Goal: Information Seeking & Learning: Find specific fact

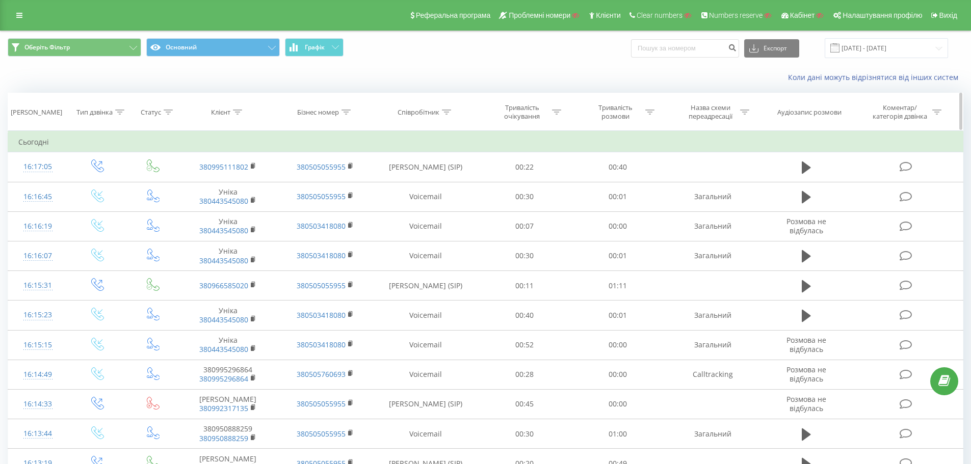
click at [445, 115] on div at bounding box center [446, 112] width 9 height 9
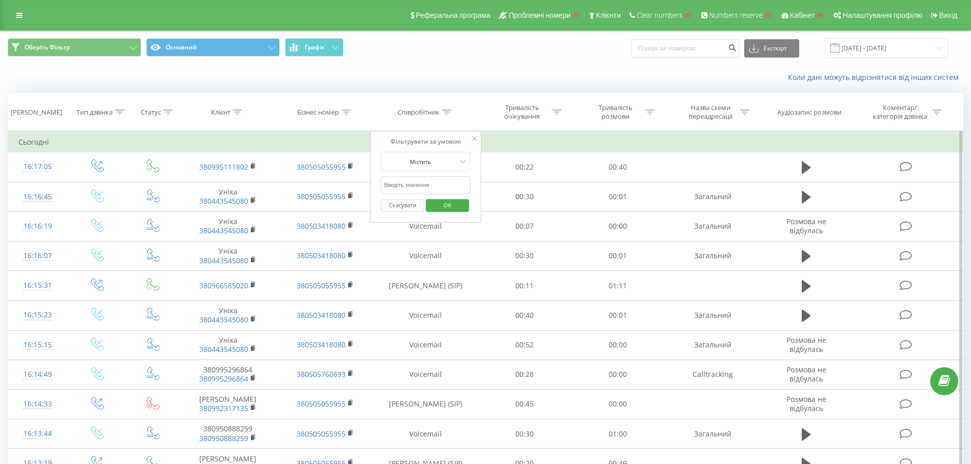
click at [412, 186] on input "text" at bounding box center [426, 185] width 90 height 18
type input "c"
type input "сухович"
click at [446, 206] on span "OK" at bounding box center [447, 205] width 29 height 16
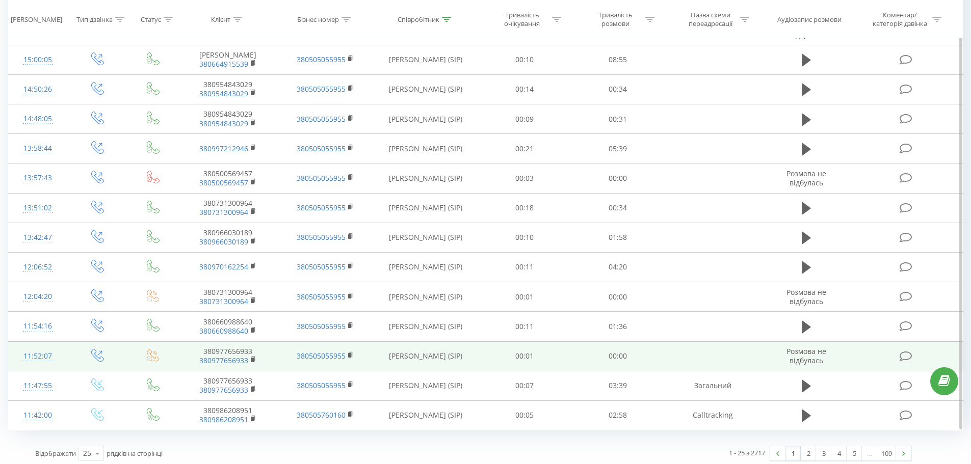
scroll to position [468, 0]
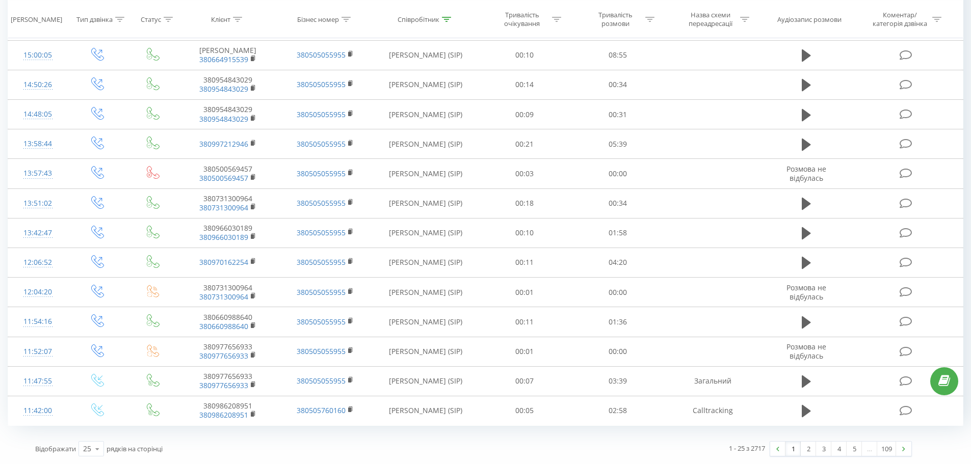
click at [810, 458] on div "1 - 25 з 2717 1 2 3 4 5 … 109" at bounding box center [695, 449] width 445 height 30
click at [805, 452] on link "2" at bounding box center [808, 449] width 15 height 14
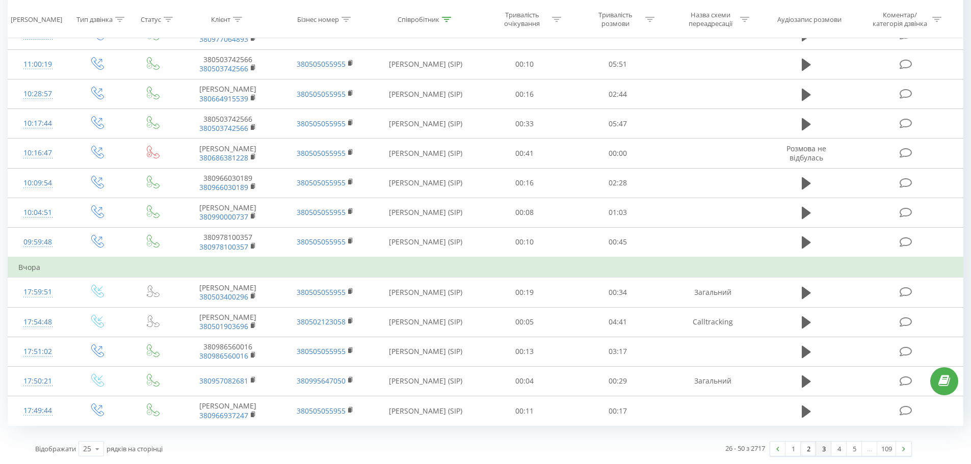
click at [828, 447] on link "3" at bounding box center [823, 449] width 15 height 14
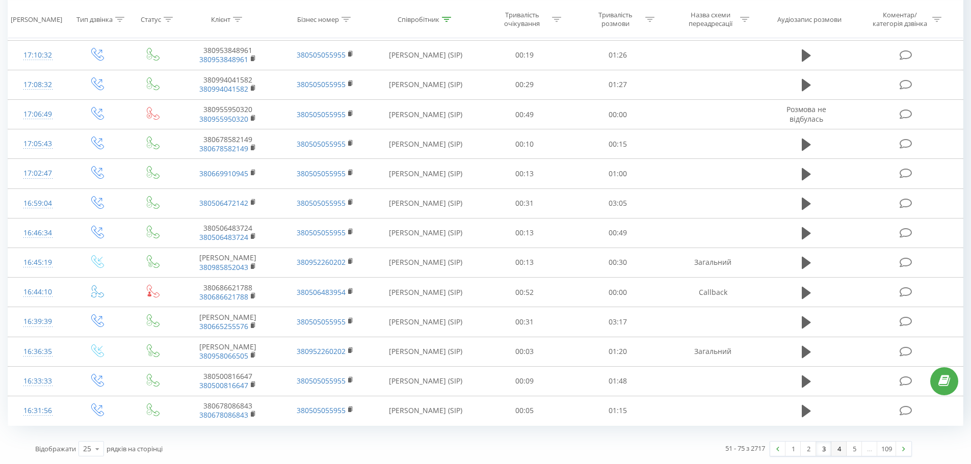
click at [839, 448] on link "4" at bounding box center [838, 449] width 15 height 14
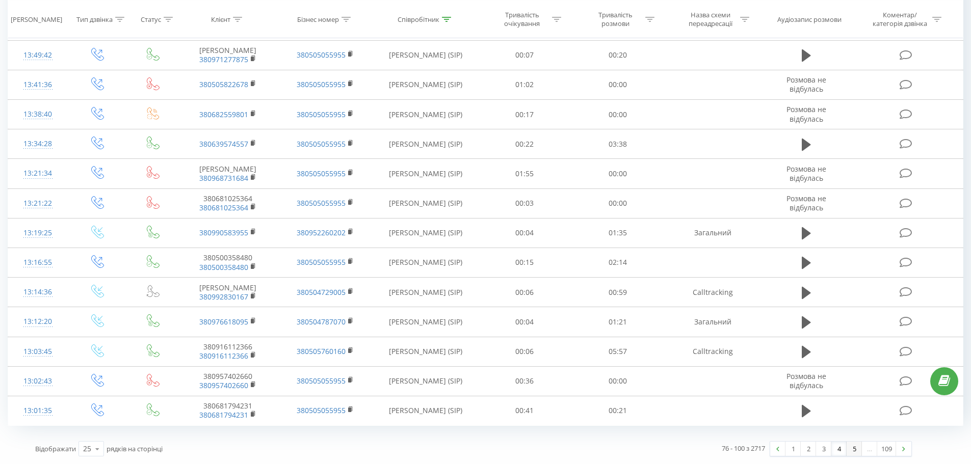
click at [856, 450] on link "5" at bounding box center [854, 449] width 15 height 14
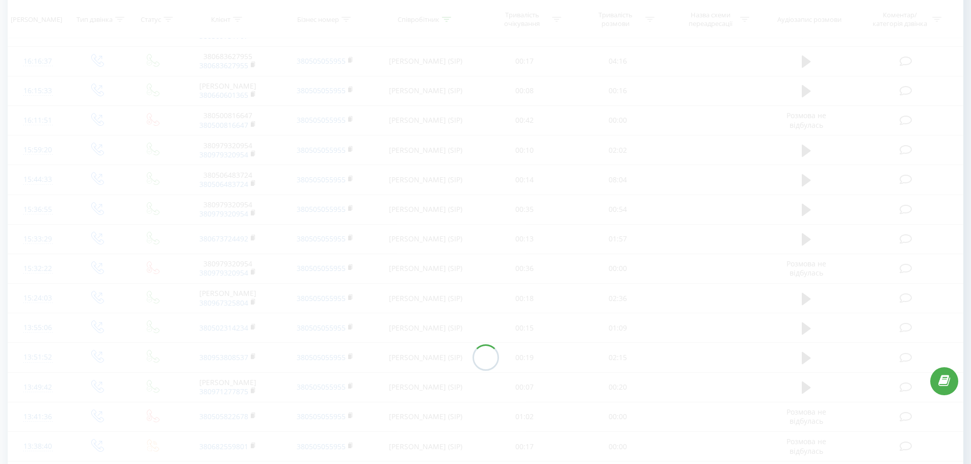
scroll to position [67, 0]
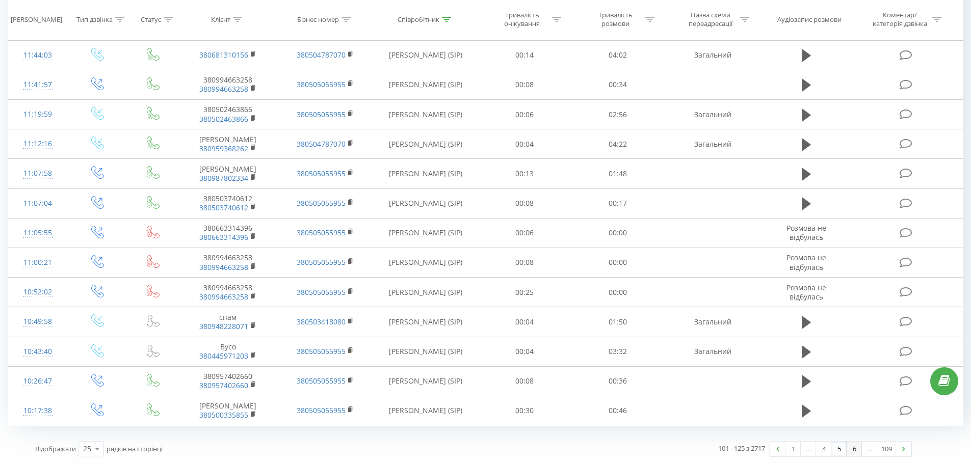
click at [856, 449] on link "6" at bounding box center [854, 449] width 15 height 14
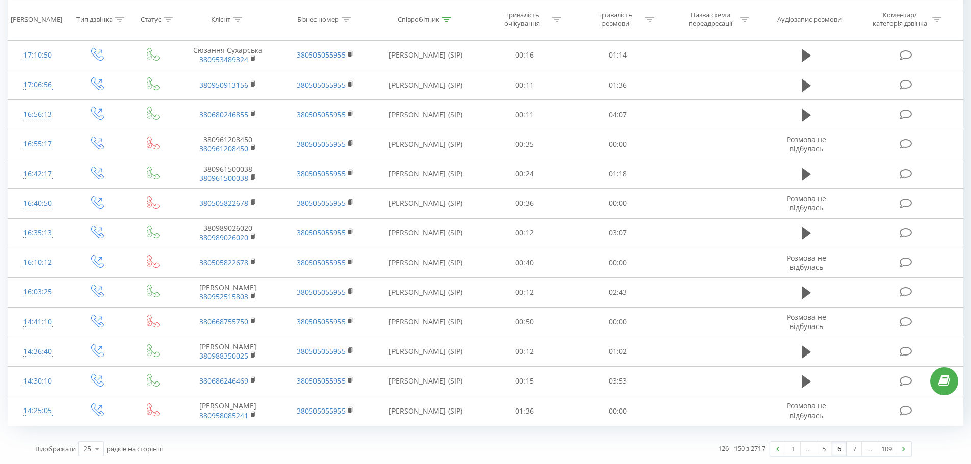
click at [845, 449] on link "6" at bounding box center [838, 449] width 15 height 14
click at [863, 449] on div "…" at bounding box center [869, 449] width 15 height 14
click at [858, 450] on link "7" at bounding box center [854, 449] width 15 height 14
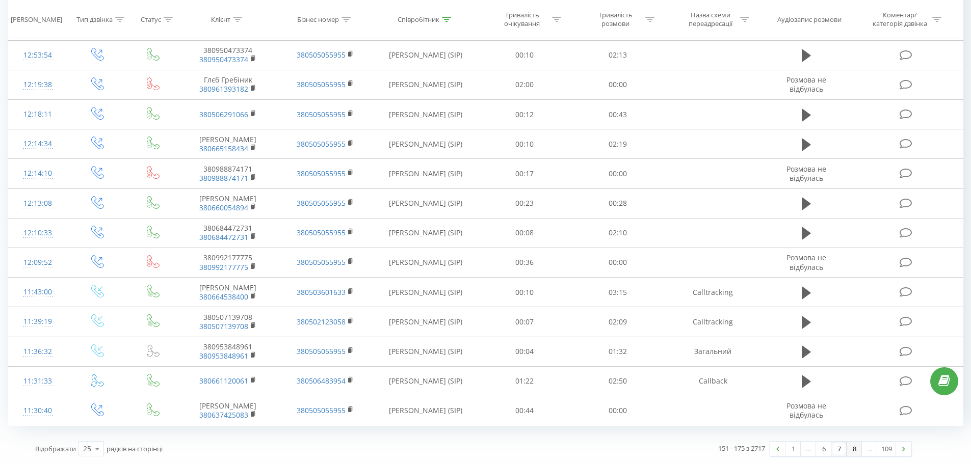
click at [858, 450] on link "8" at bounding box center [854, 449] width 15 height 14
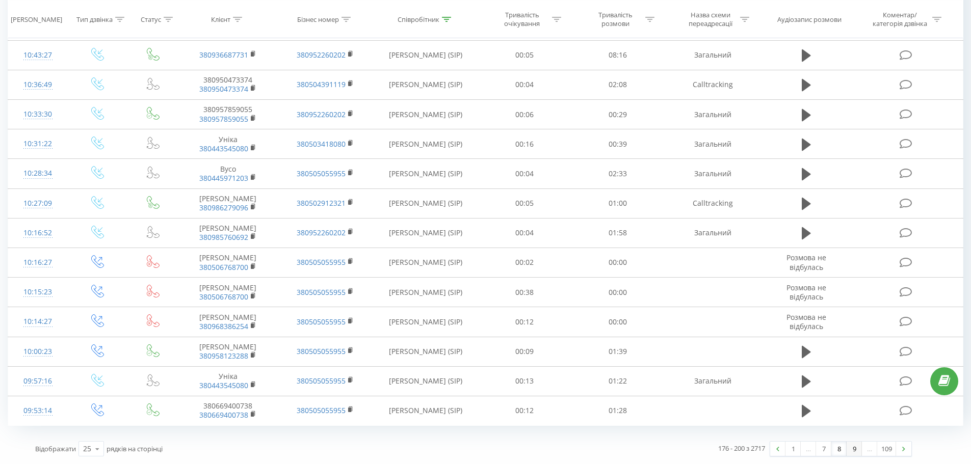
click at [856, 453] on link "9" at bounding box center [854, 449] width 15 height 14
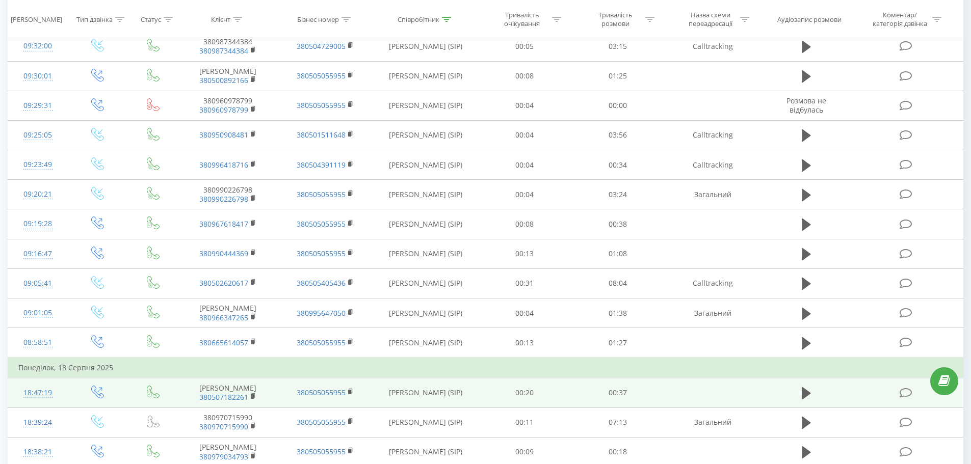
scroll to position [488, 0]
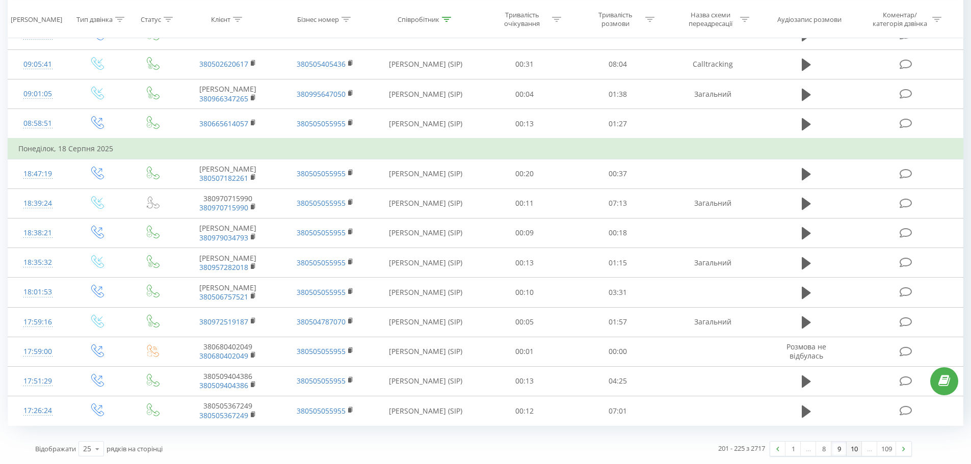
click at [853, 447] on link "10" at bounding box center [854, 449] width 15 height 14
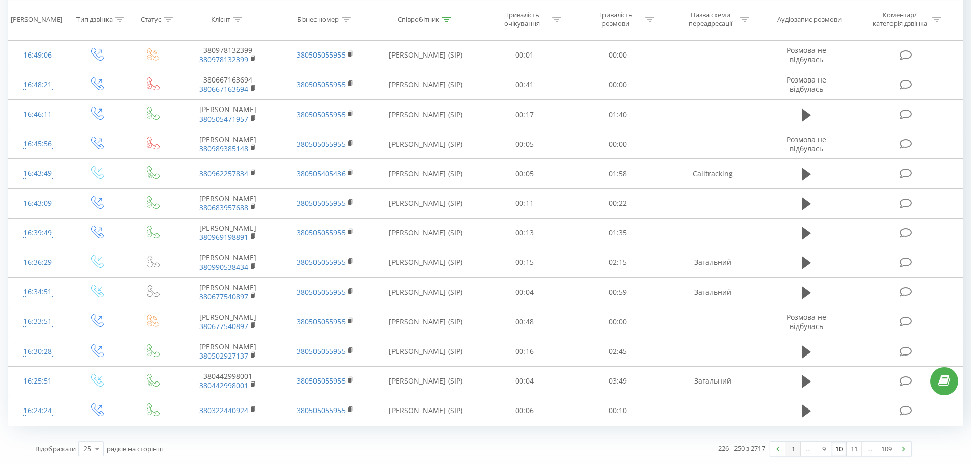
click at [792, 454] on link "1" at bounding box center [792, 449] width 15 height 14
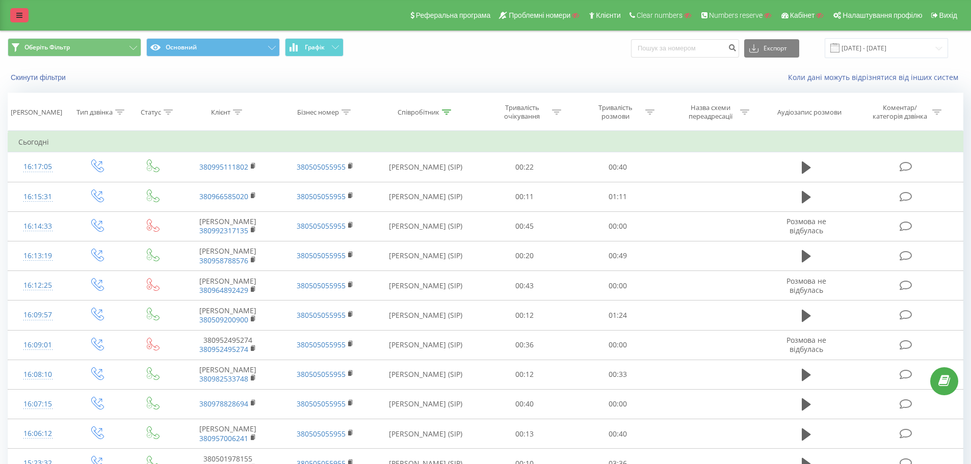
click at [15, 18] on link at bounding box center [19, 15] width 18 height 14
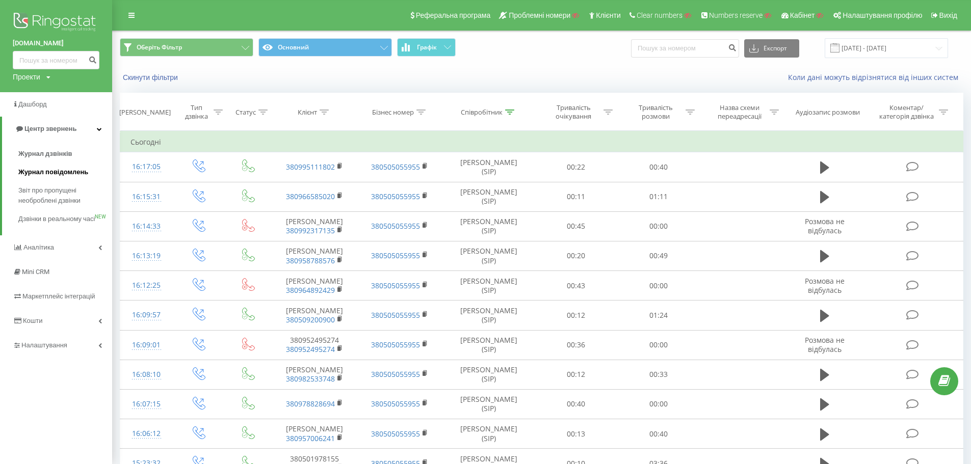
click at [48, 169] on span "Журнал повідомлень" at bounding box center [53, 172] width 70 height 10
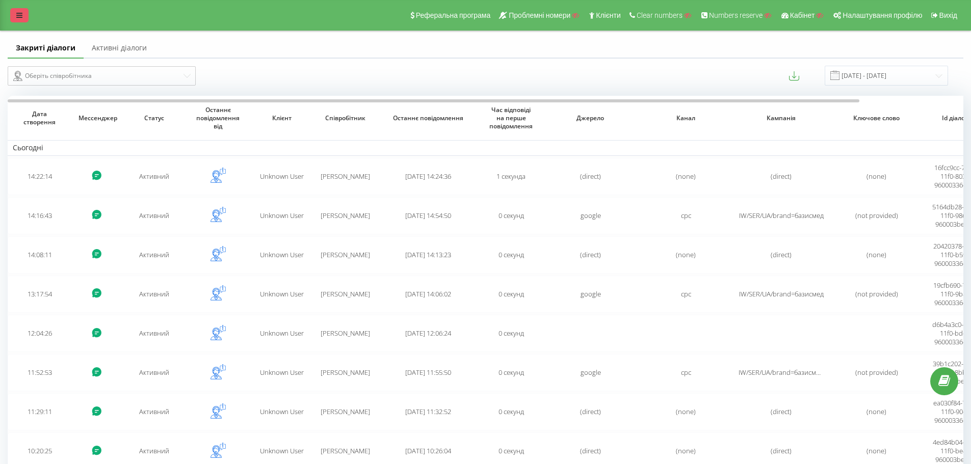
click at [13, 15] on link at bounding box center [19, 15] width 18 height 14
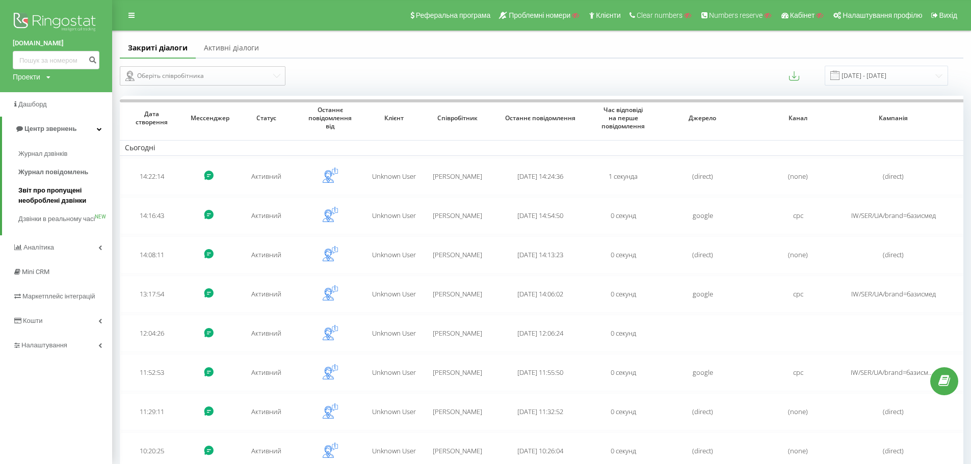
click at [46, 199] on span "Звіт про пропущені необроблені дзвінки" at bounding box center [62, 196] width 89 height 20
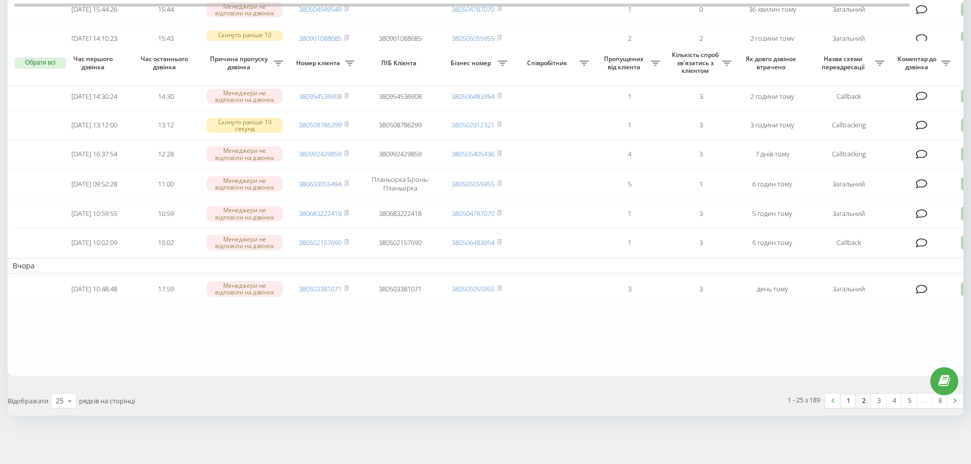
scroll to position [620, 0]
click at [864, 401] on link "2" at bounding box center [863, 401] width 15 height 14
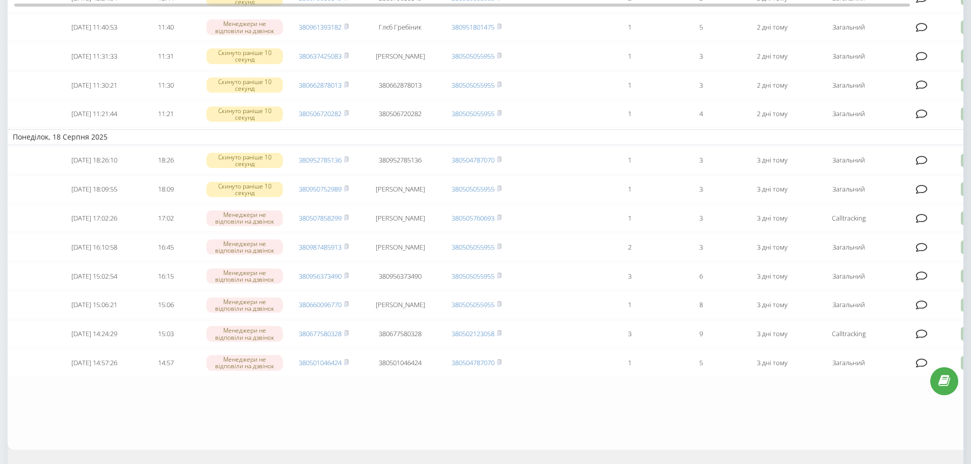
scroll to position [638, 0]
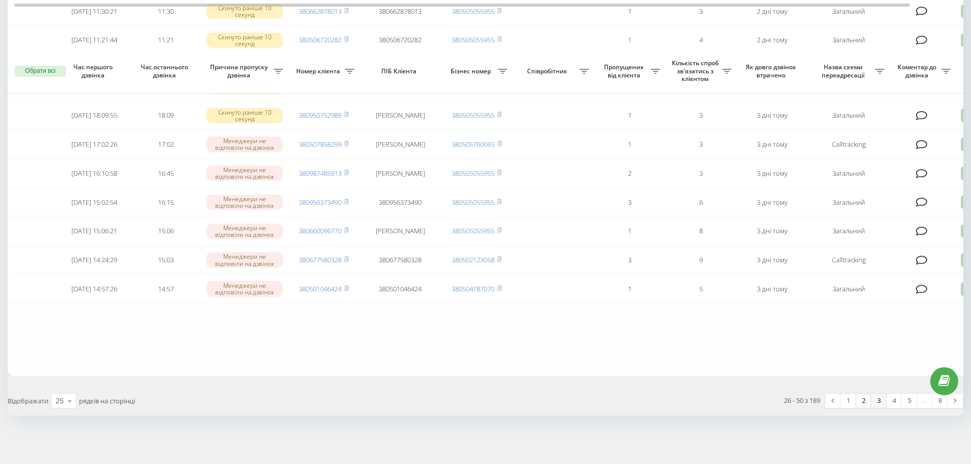
click at [875, 403] on link "3" at bounding box center [878, 401] width 15 height 14
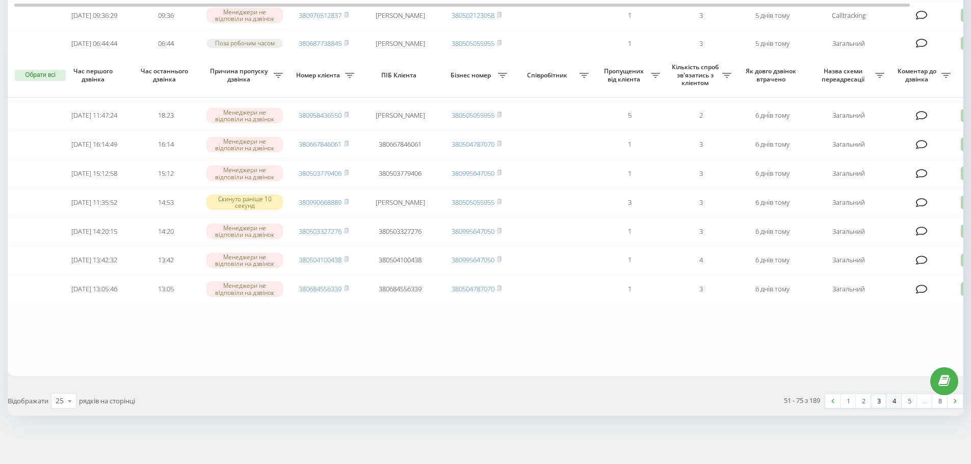
scroll to position [638, 0]
click at [896, 404] on link "4" at bounding box center [893, 401] width 15 height 14
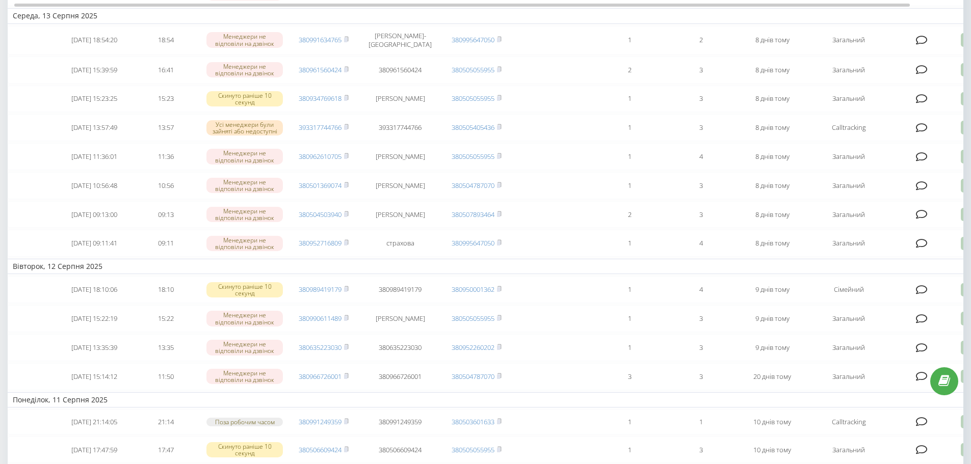
scroll to position [663, 0]
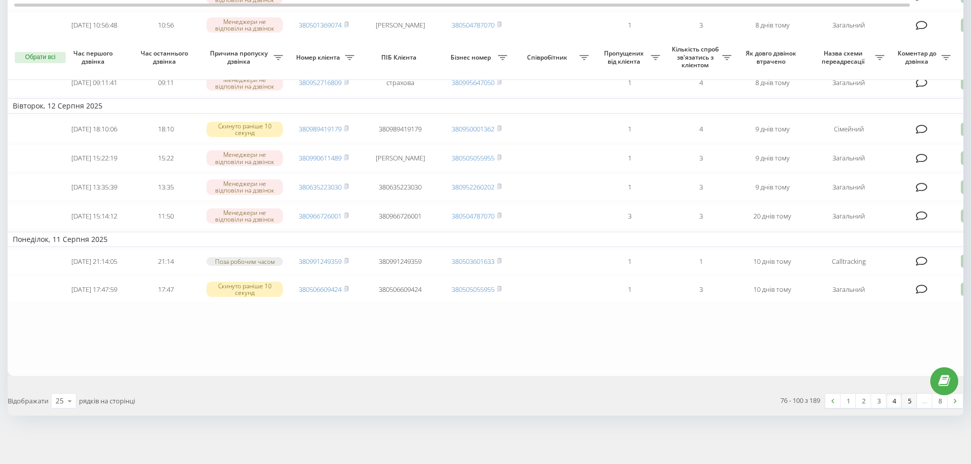
click at [910, 408] on link "5" at bounding box center [909, 401] width 15 height 14
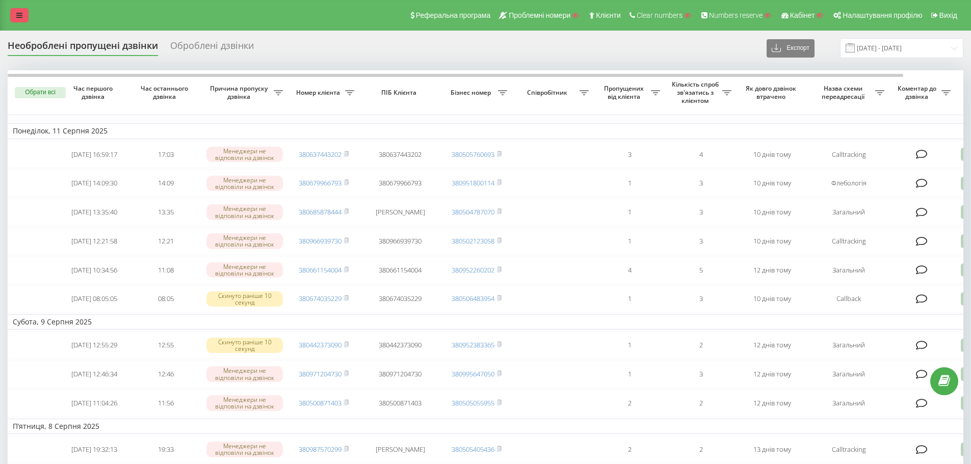
click at [17, 16] on icon at bounding box center [19, 15] width 6 height 7
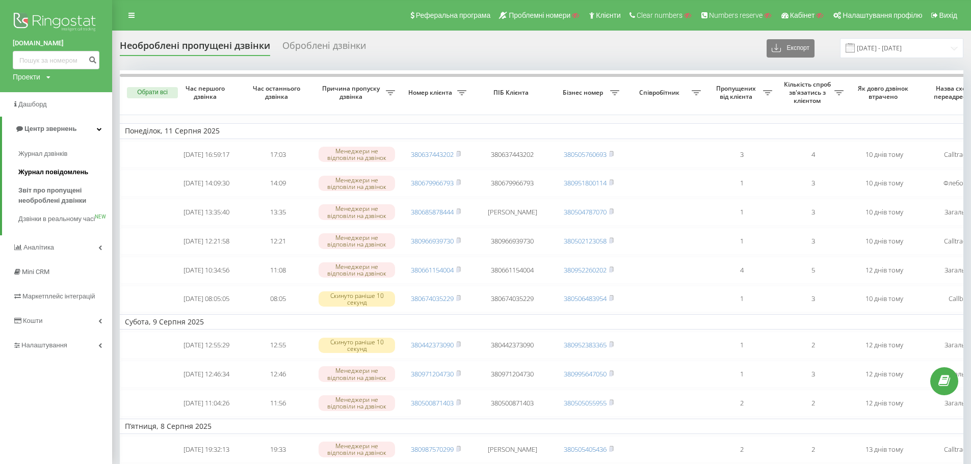
click at [48, 176] on span "Журнал повідомлень" at bounding box center [53, 172] width 70 height 10
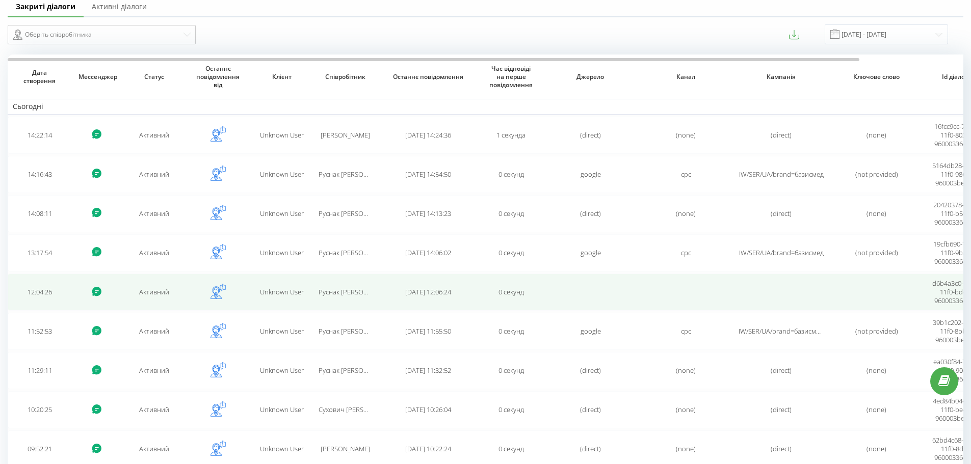
scroll to position [122, 0]
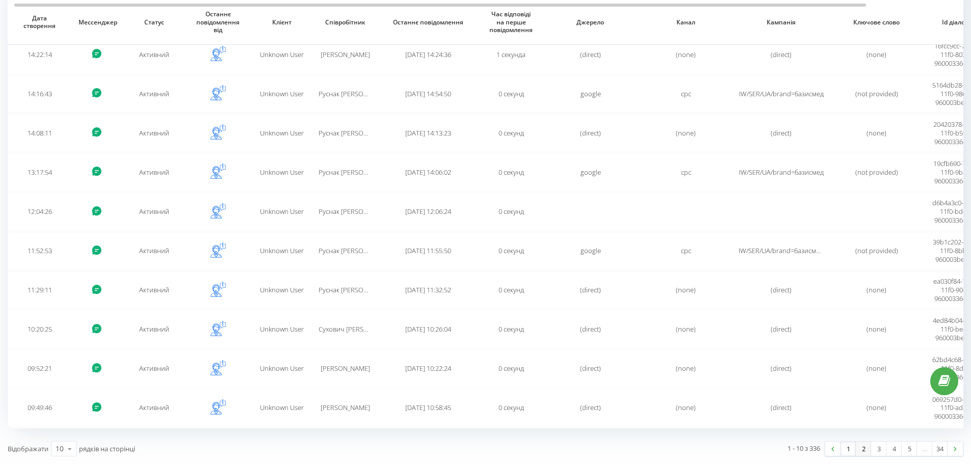
click at [864, 448] on link "2" at bounding box center [863, 449] width 15 height 14
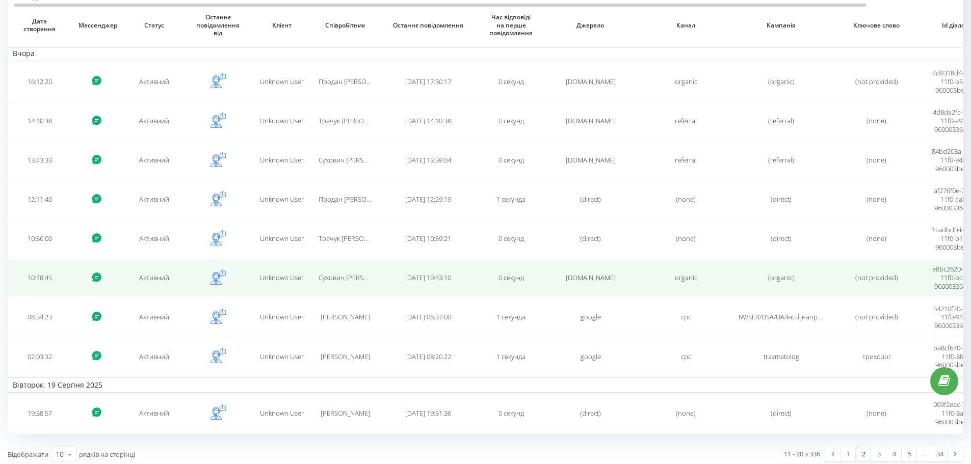
scroll to position [157, 0]
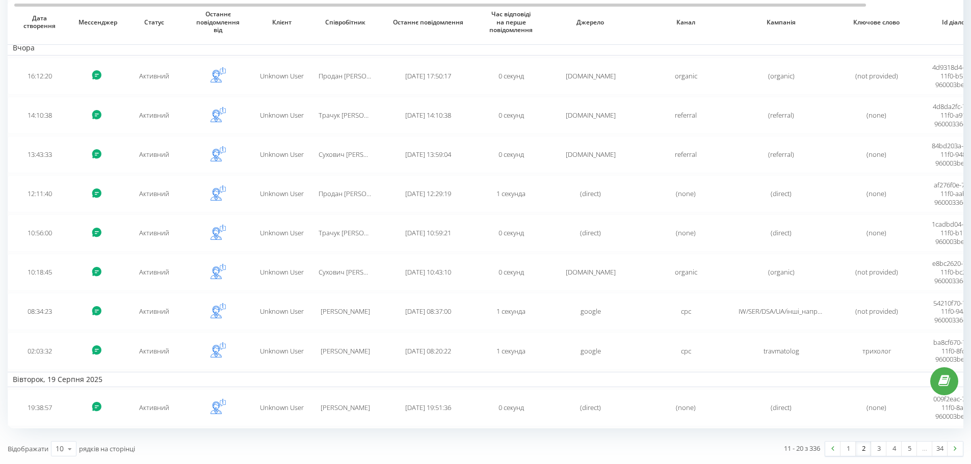
click at [882, 446] on link "3" at bounding box center [878, 449] width 15 height 14
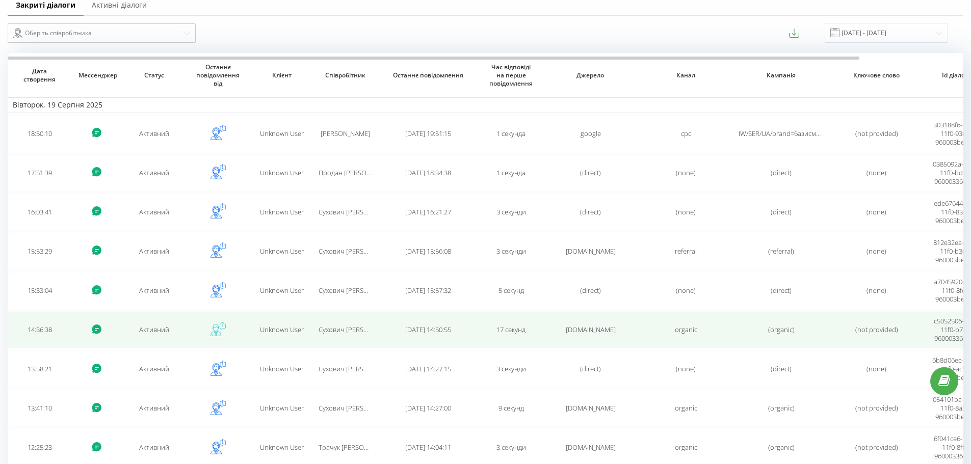
scroll to position [122, 0]
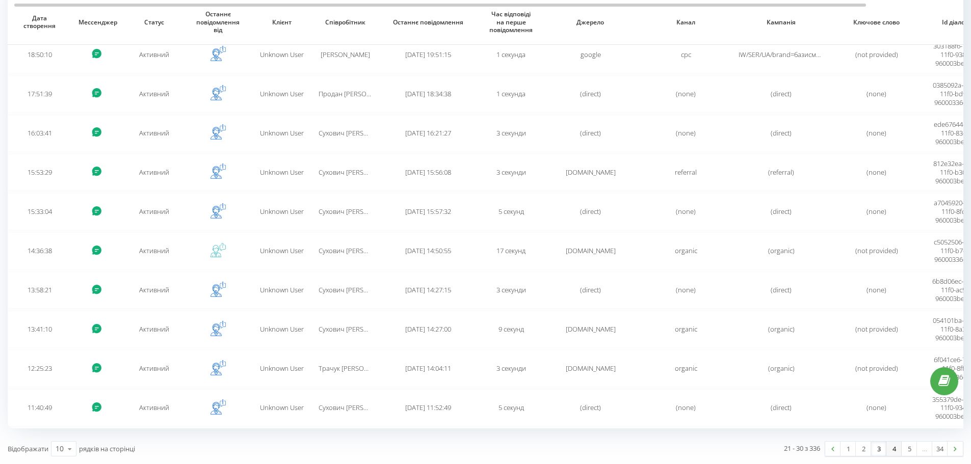
click at [889, 446] on link "4" at bounding box center [893, 449] width 15 height 14
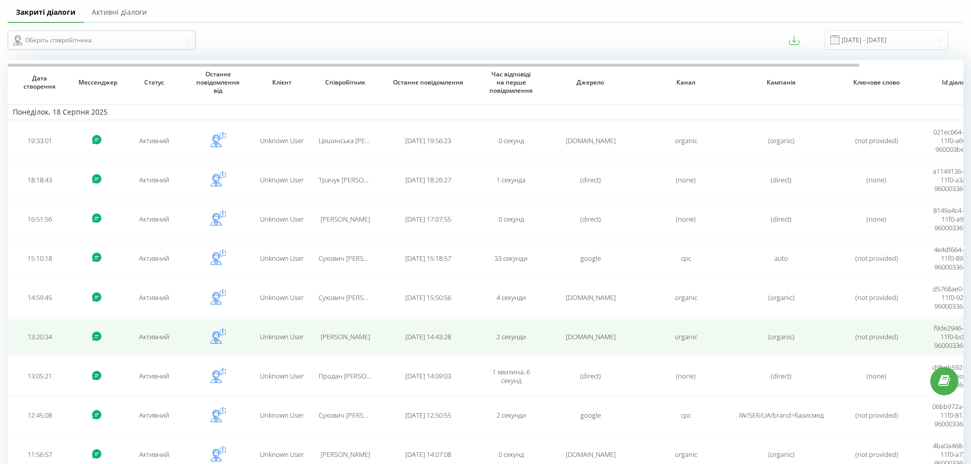
scroll to position [122, 0]
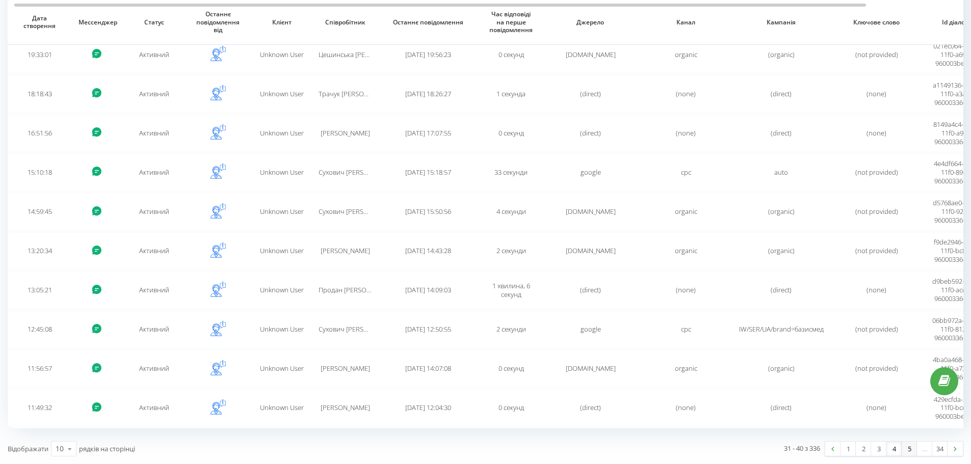
click at [913, 453] on link "5" at bounding box center [909, 449] width 15 height 14
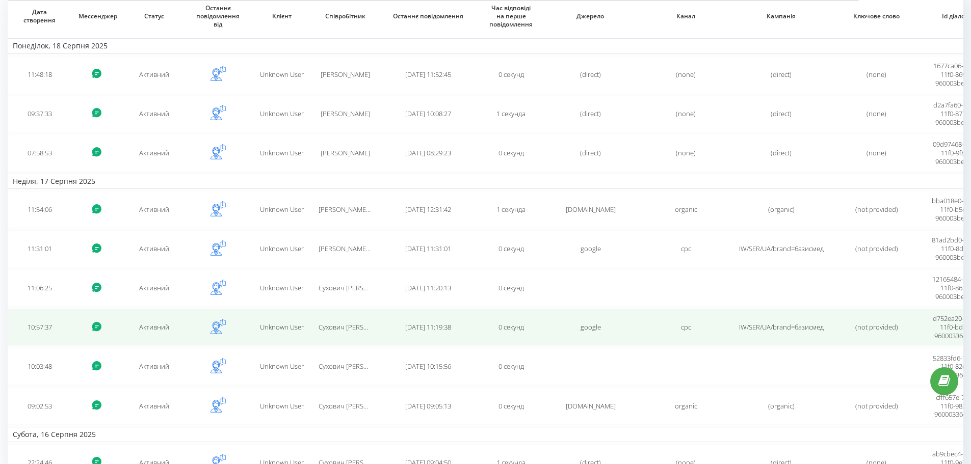
scroll to position [157, 0]
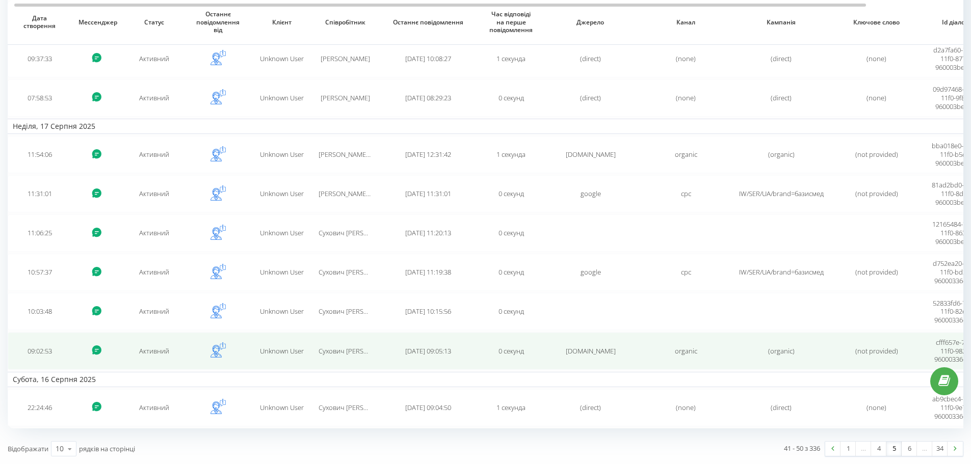
drag, startPoint x: 583, startPoint y: 91, endPoint x: 810, endPoint y: 350, distance: 344.1
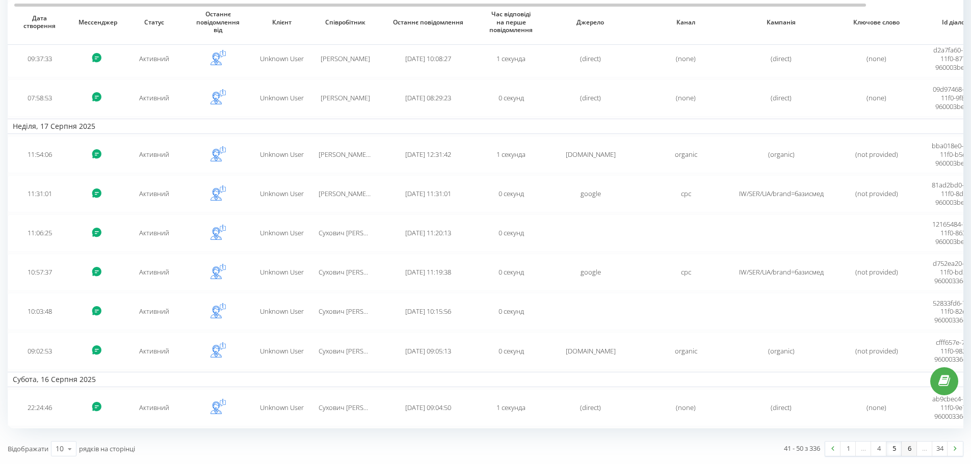
click at [910, 452] on link "6" at bounding box center [909, 449] width 15 height 14
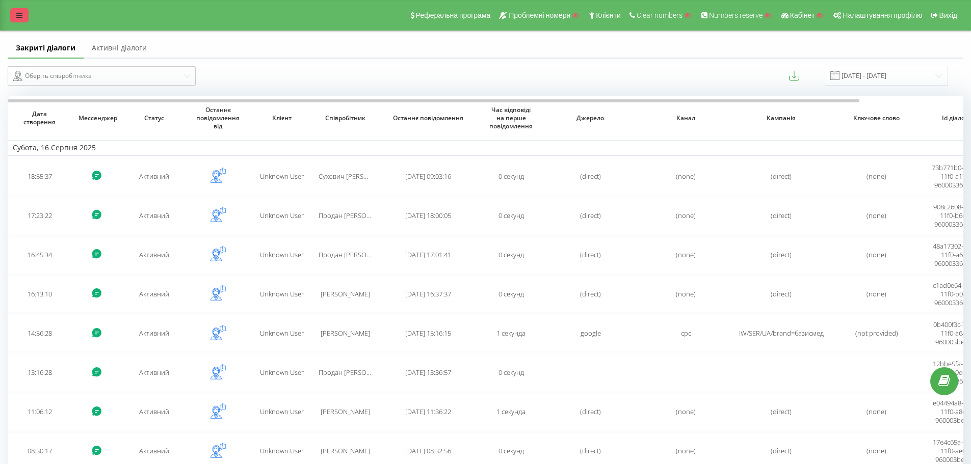
click at [20, 17] on icon at bounding box center [19, 15] width 6 height 7
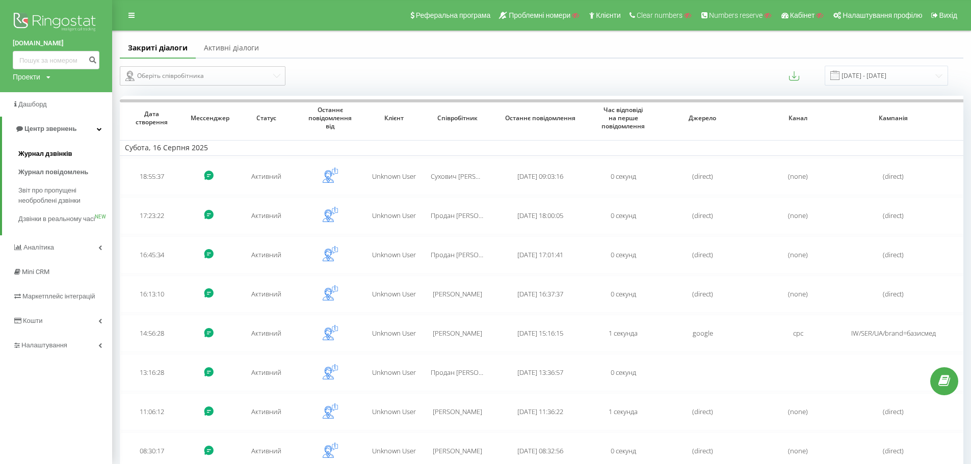
click at [56, 151] on span "Журнал дзвінків" at bounding box center [45, 154] width 54 height 10
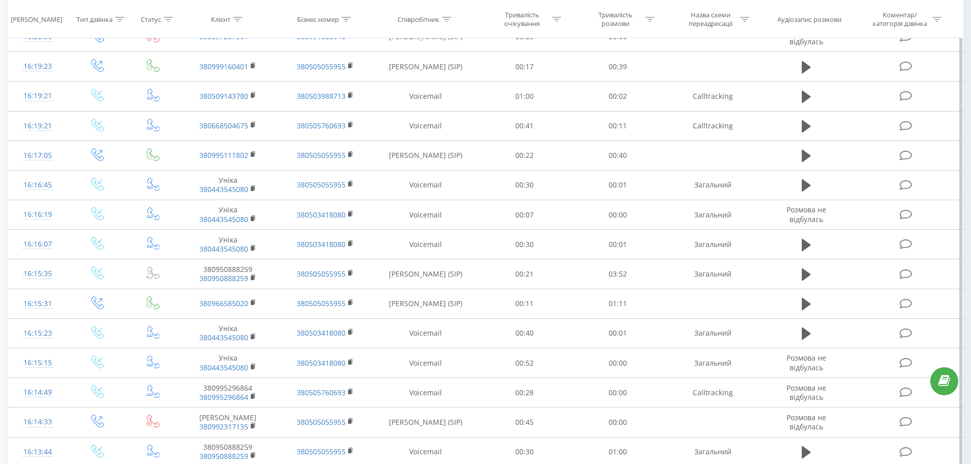
scroll to position [468, 0]
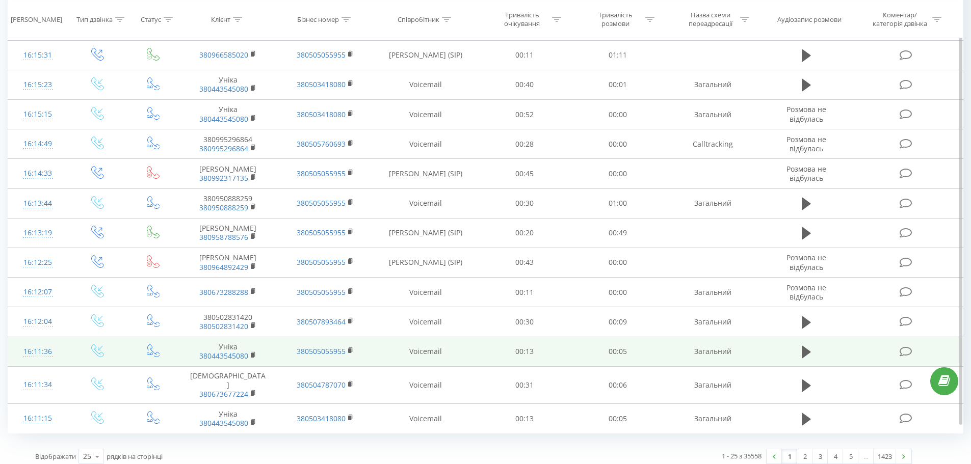
drag, startPoint x: 570, startPoint y: 68, endPoint x: 679, endPoint y: 341, distance: 294.6
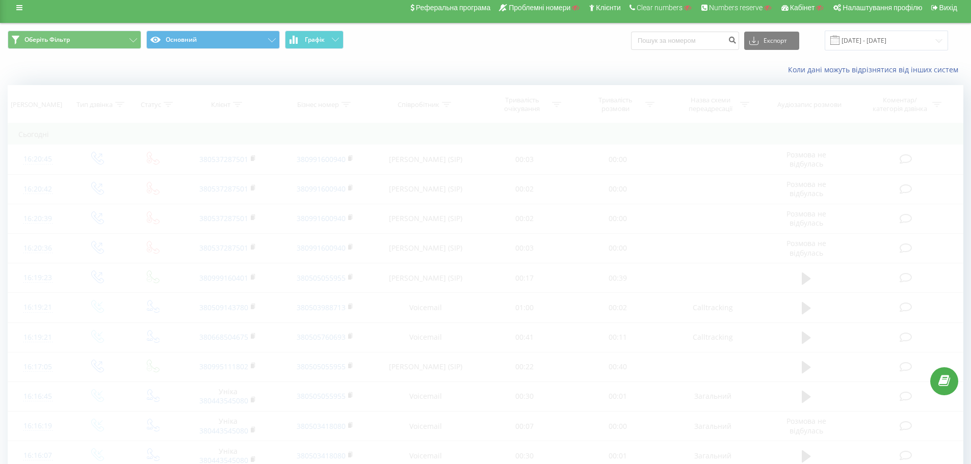
scroll to position [0, 0]
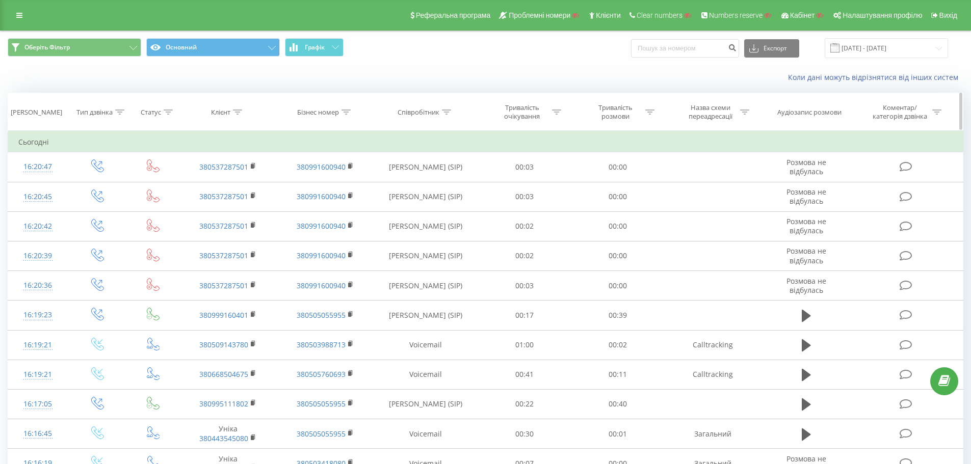
click at [447, 112] on icon at bounding box center [446, 112] width 9 height 5
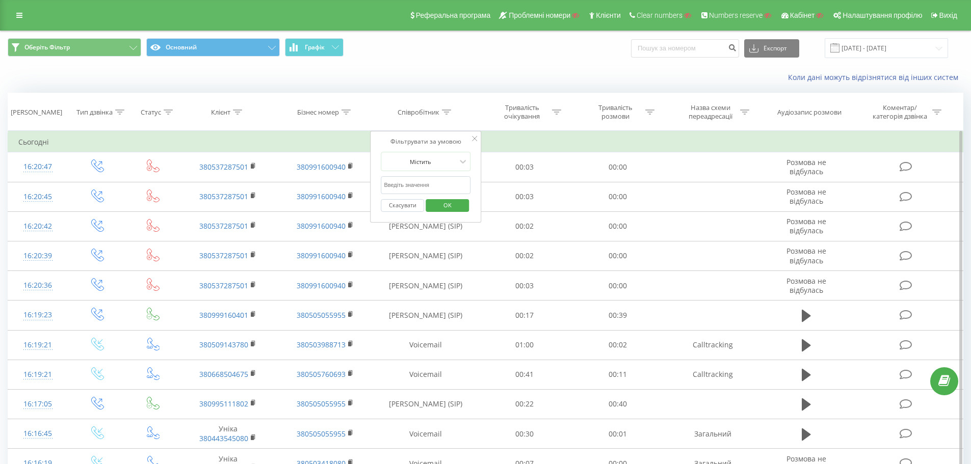
click at [430, 187] on input "text" at bounding box center [426, 185] width 90 height 18
type input "сухович"
click at [447, 204] on span "OK" at bounding box center [447, 205] width 29 height 16
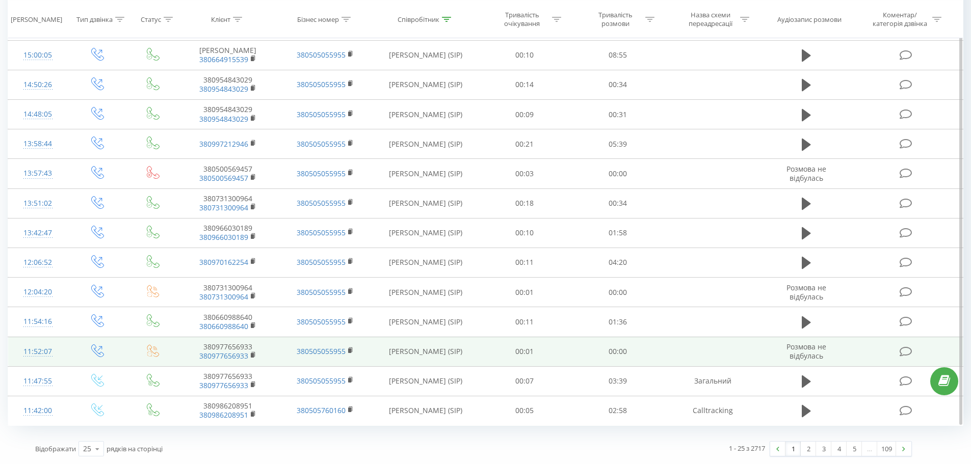
drag, startPoint x: 474, startPoint y: 170, endPoint x: 499, endPoint y: 360, distance: 191.2
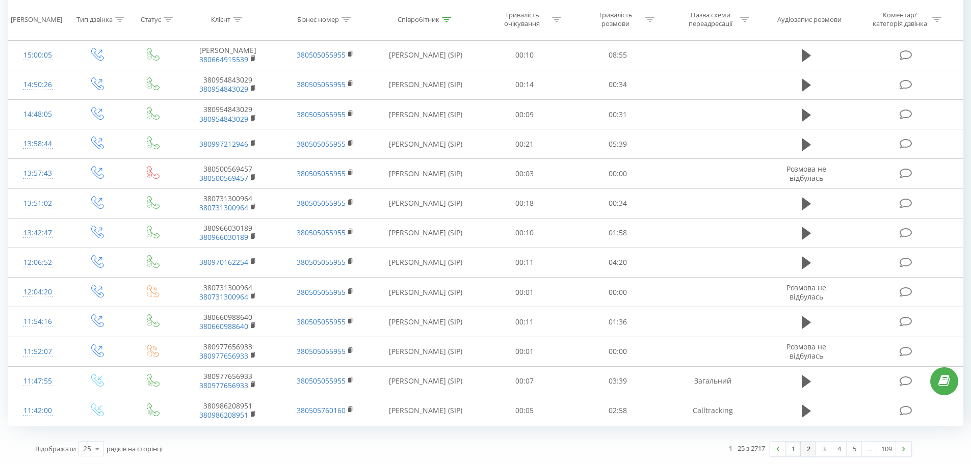
click at [808, 455] on link "2" at bounding box center [808, 449] width 15 height 14
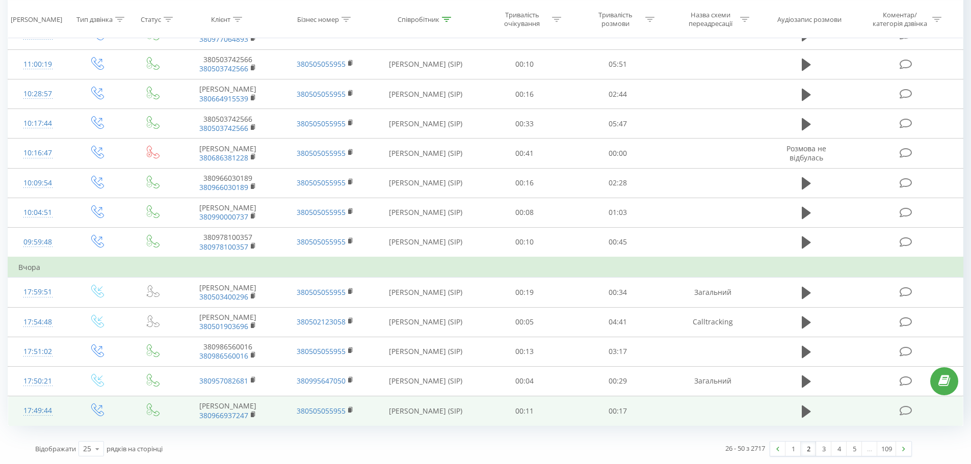
drag, startPoint x: 571, startPoint y: 182, endPoint x: 619, endPoint y: 410, distance: 232.8
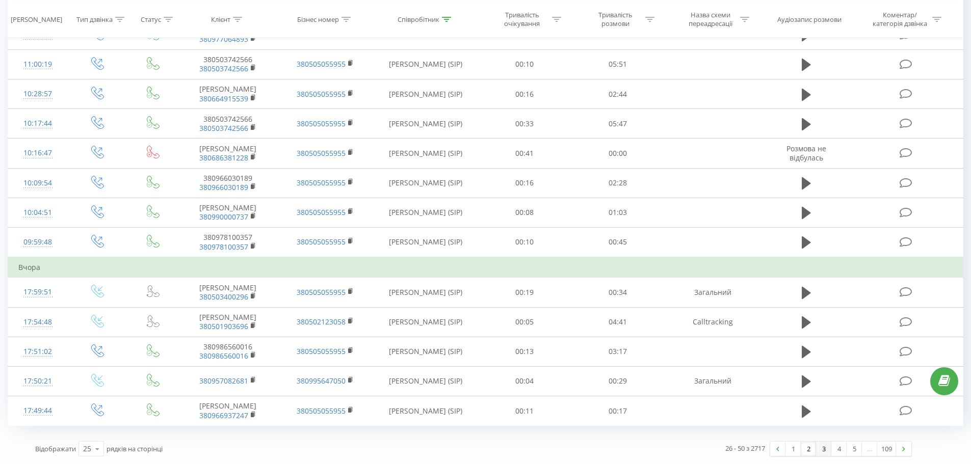
click at [825, 454] on link "3" at bounding box center [823, 449] width 15 height 14
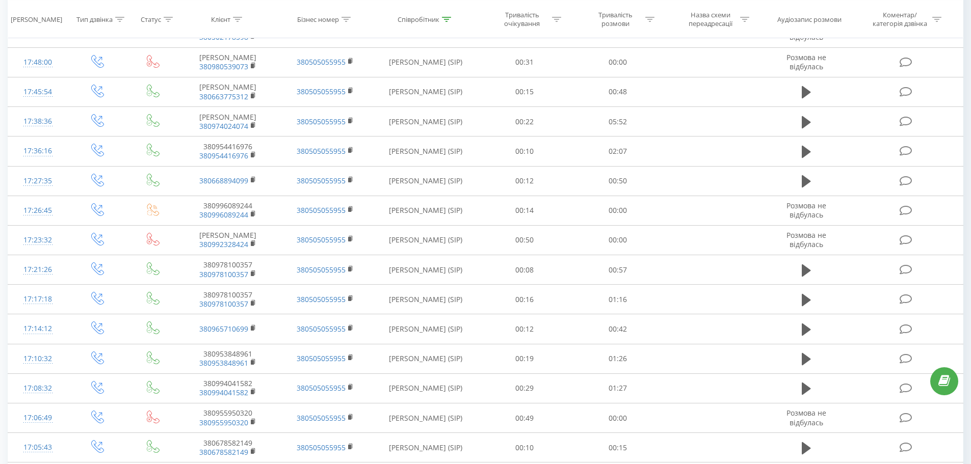
scroll to position [476, 0]
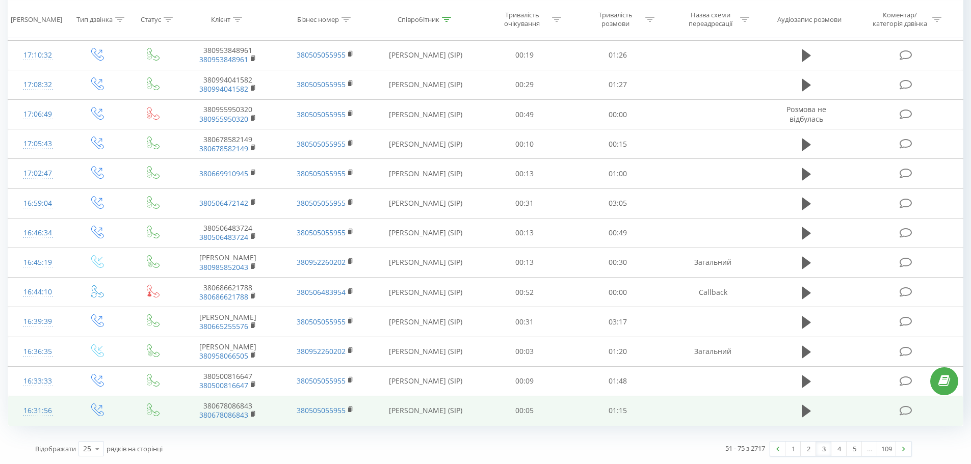
drag, startPoint x: 586, startPoint y: 187, endPoint x: 781, endPoint y: 432, distance: 313.7
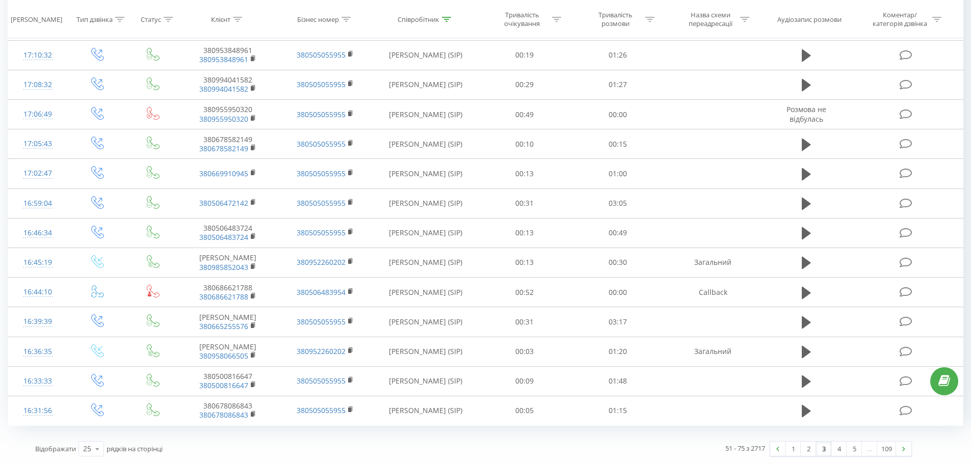
click at [835, 457] on div "1 2 3 4 5 … 109" at bounding box center [841, 448] width 142 height 15
click at [842, 446] on link "4" at bounding box center [838, 449] width 15 height 14
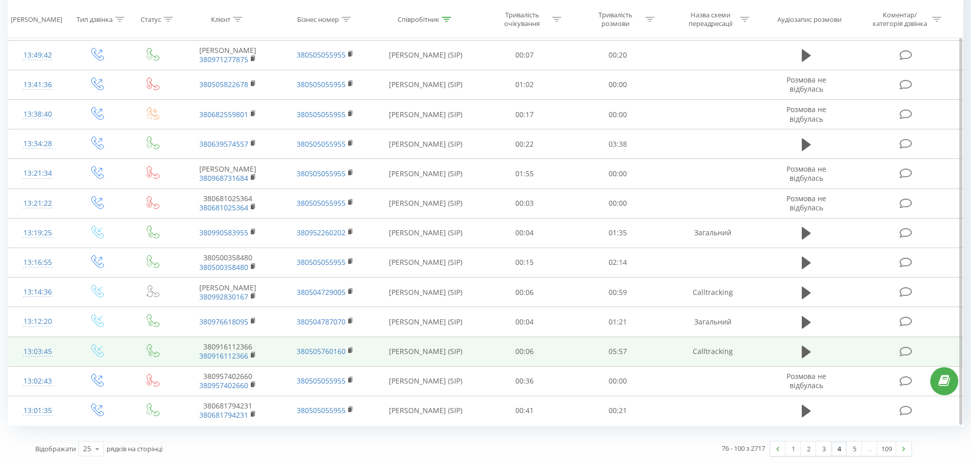
drag, startPoint x: 516, startPoint y: 117, endPoint x: 576, endPoint y: 348, distance: 238.0
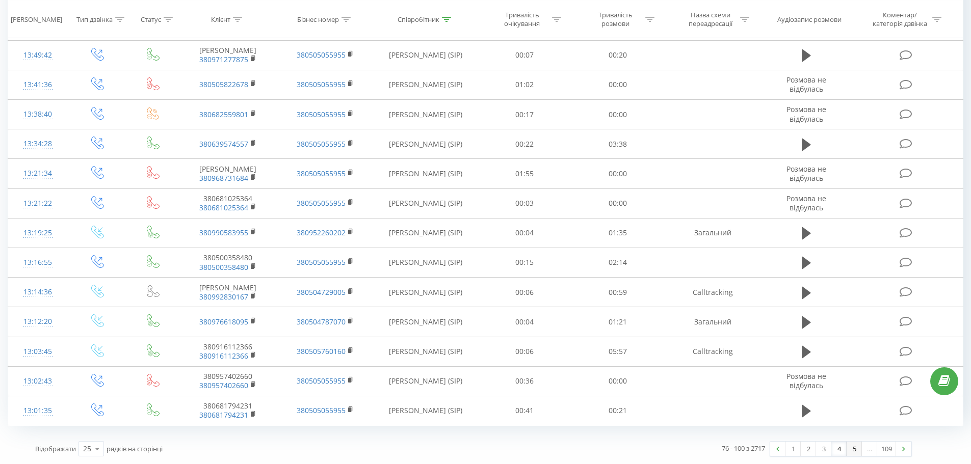
click at [853, 446] on link "5" at bounding box center [854, 449] width 15 height 14
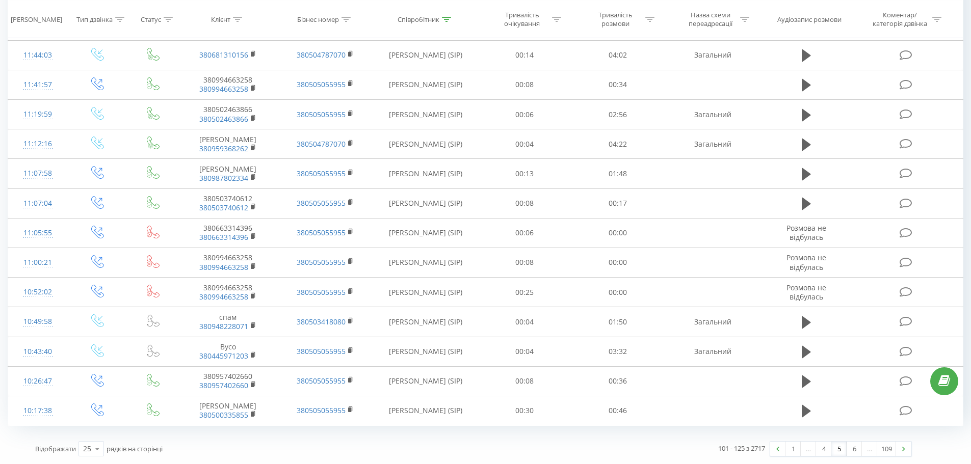
drag, startPoint x: 569, startPoint y: 132, endPoint x: 845, endPoint y: 431, distance: 406.9
click at [857, 451] on link "6" at bounding box center [854, 449] width 15 height 14
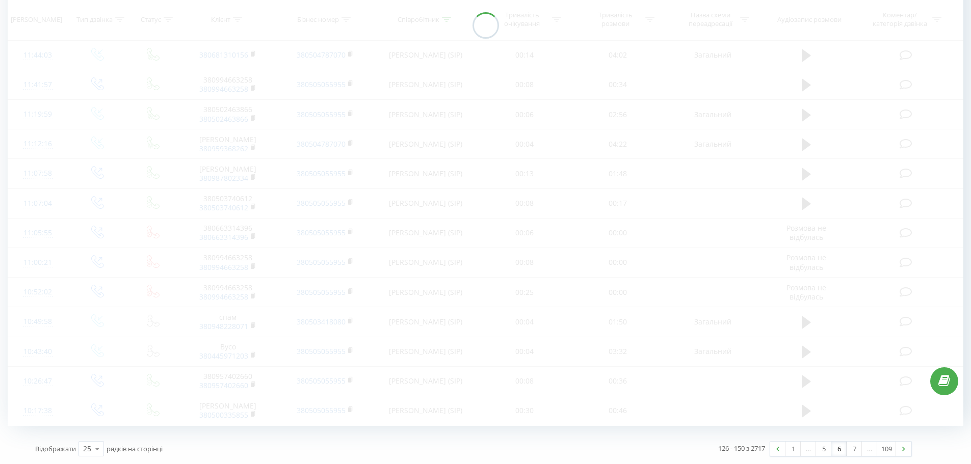
drag, startPoint x: 576, startPoint y: 141, endPoint x: 572, endPoint y: 241, distance: 100.5
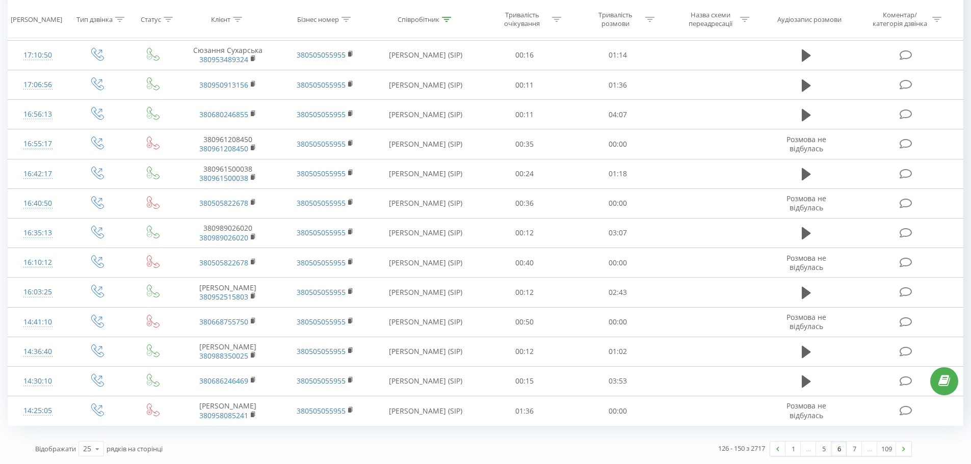
drag, startPoint x: 656, startPoint y: 307, endPoint x: 720, endPoint y: 428, distance: 136.6
click at [852, 454] on link "7" at bounding box center [854, 449] width 15 height 14
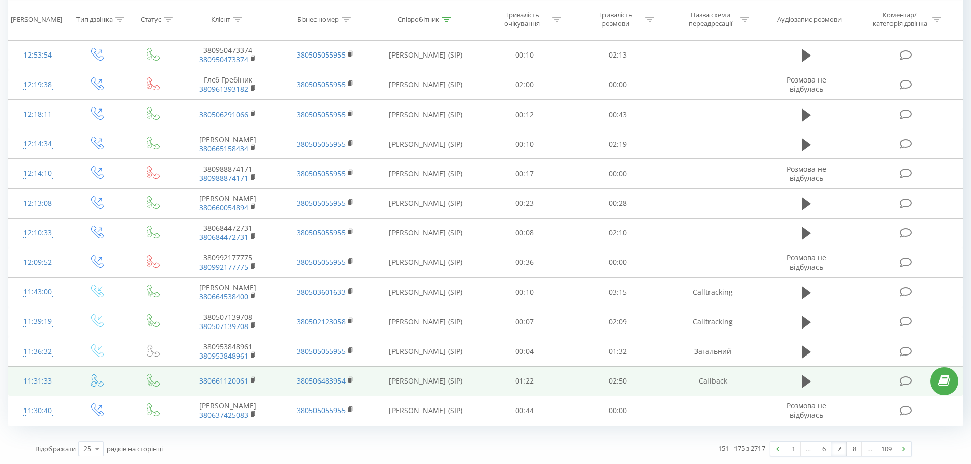
drag, startPoint x: 530, startPoint y: 119, endPoint x: 803, endPoint y: 395, distance: 389.2
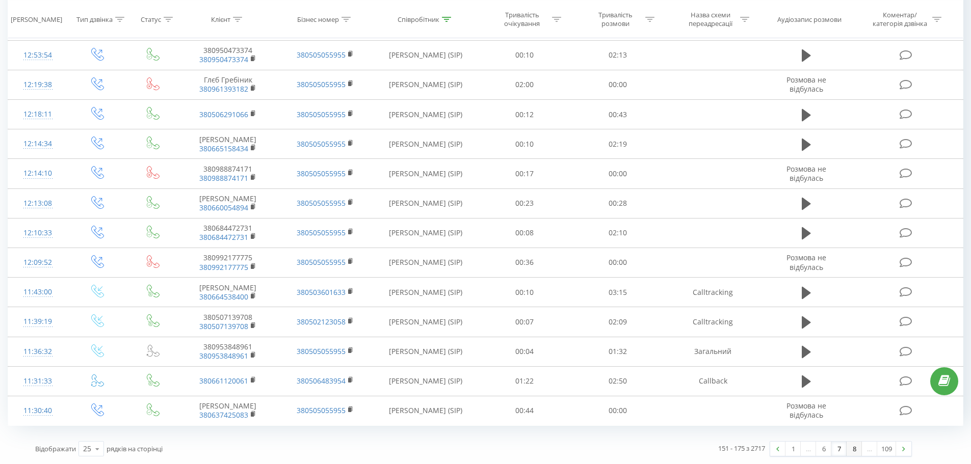
click at [847, 451] on link "8" at bounding box center [854, 449] width 15 height 14
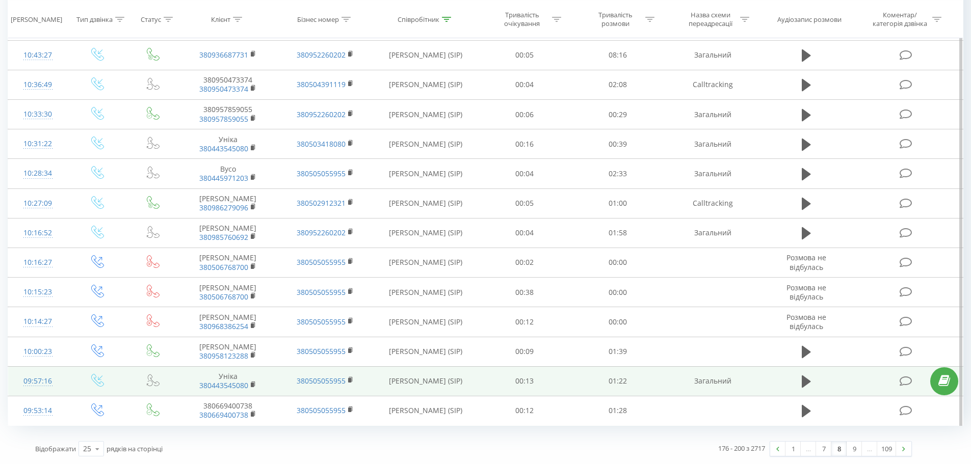
drag, startPoint x: 560, startPoint y: 122, endPoint x: 696, endPoint y: 383, distance: 293.6
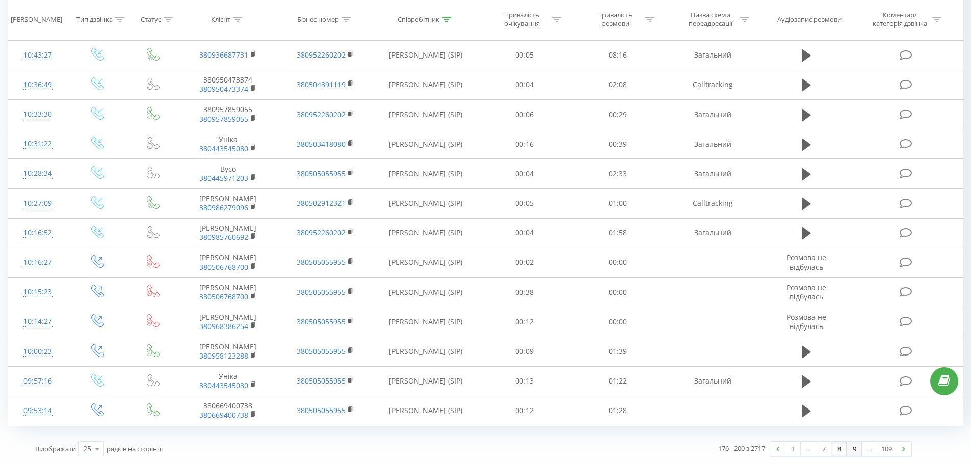
click at [848, 450] on link "9" at bounding box center [854, 449] width 15 height 14
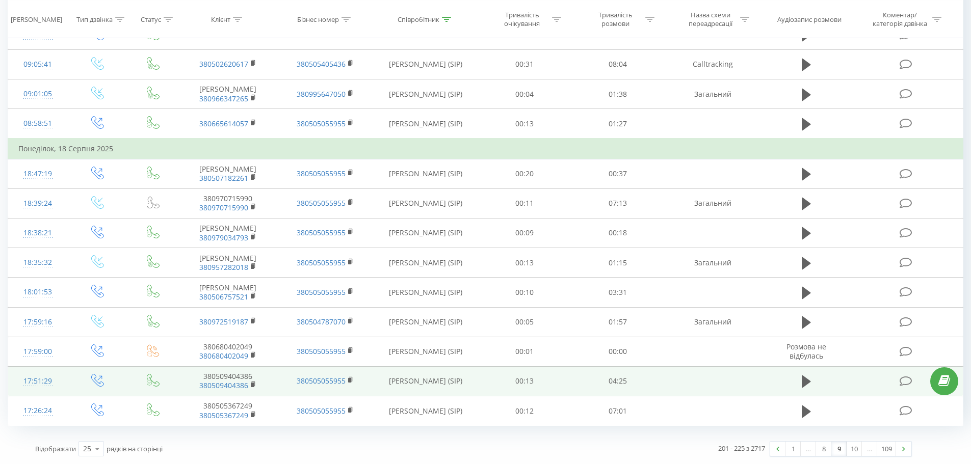
drag, startPoint x: 529, startPoint y: 127, endPoint x: 589, endPoint y: 383, distance: 262.8
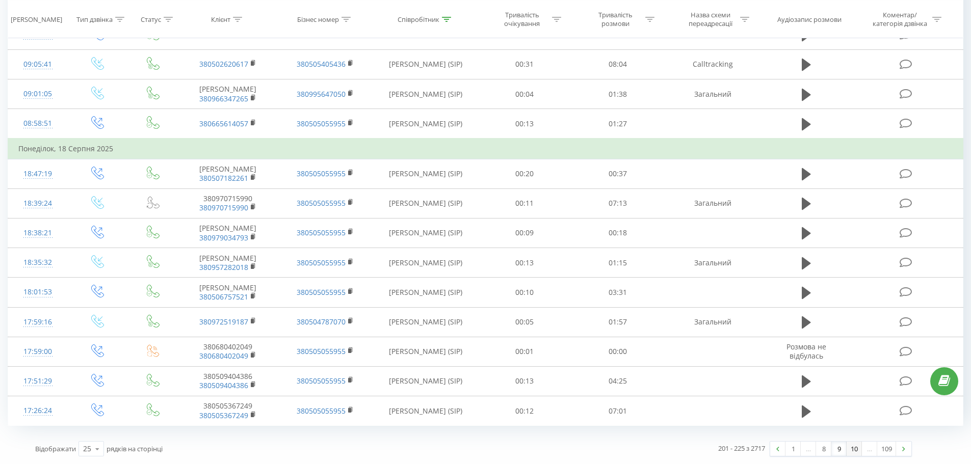
click at [849, 450] on link "10" at bounding box center [854, 449] width 15 height 14
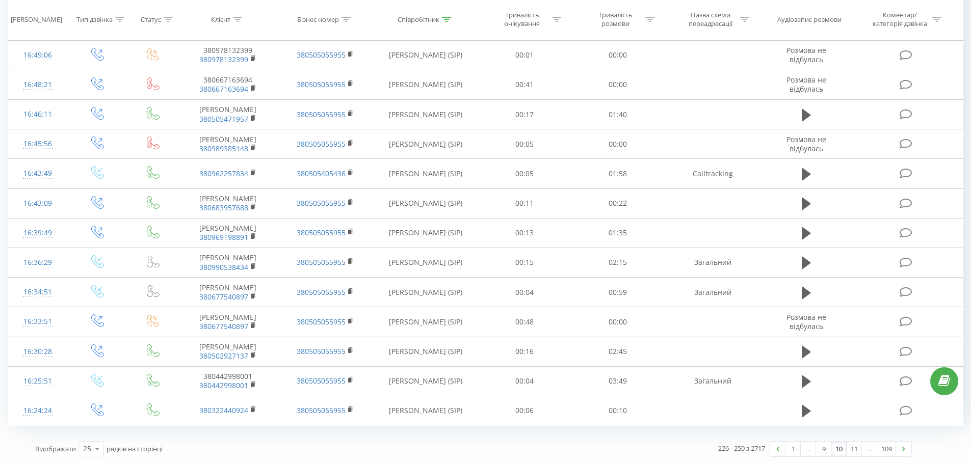
drag, startPoint x: 548, startPoint y: 150, endPoint x: 784, endPoint y: 464, distance: 392.0
click at [854, 455] on link "11" at bounding box center [854, 449] width 15 height 14
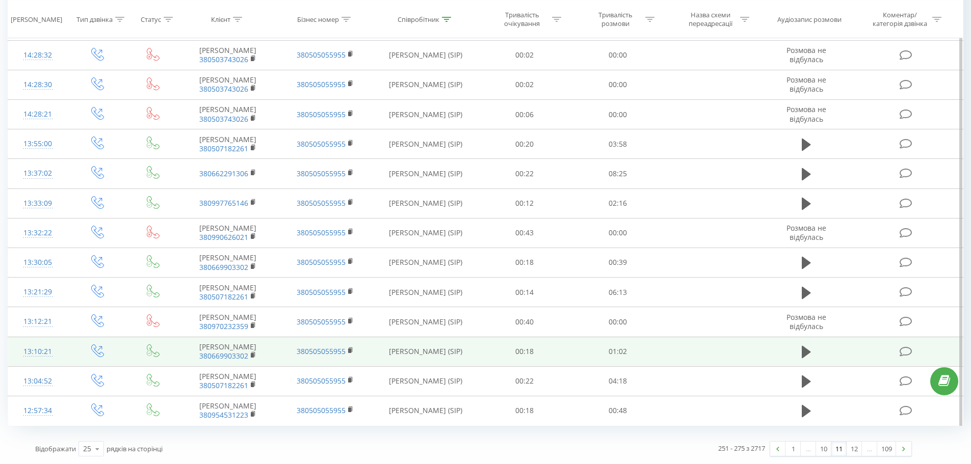
drag, startPoint x: 503, startPoint y: 111, endPoint x: 504, endPoint y: 364, distance: 252.8
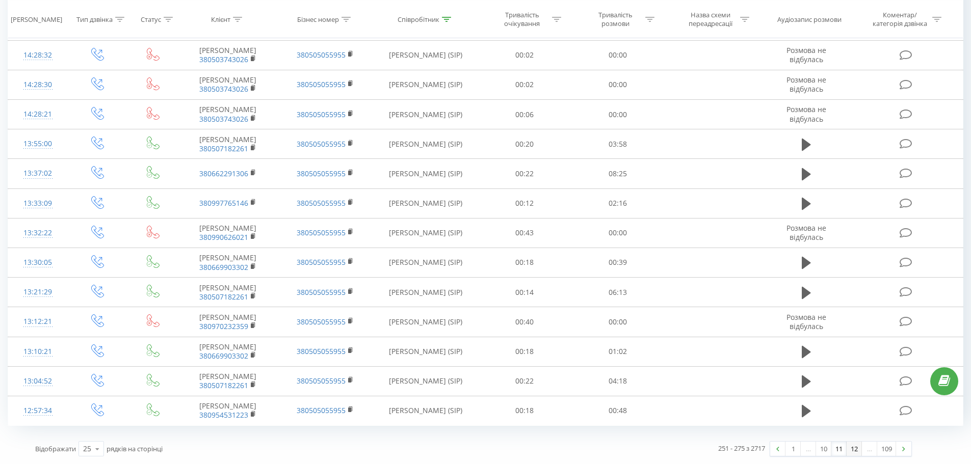
click at [849, 451] on link "12" at bounding box center [854, 449] width 15 height 14
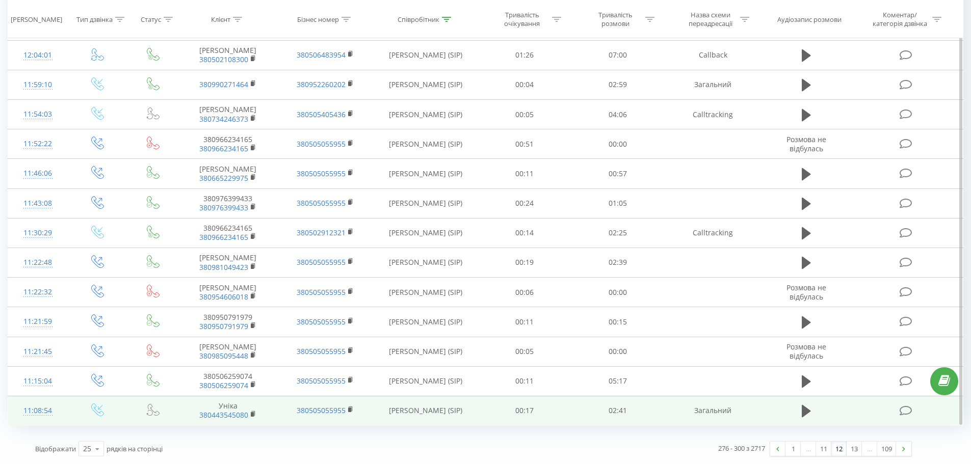
drag, startPoint x: 542, startPoint y: 122, endPoint x: 840, endPoint y: 408, distance: 413.1
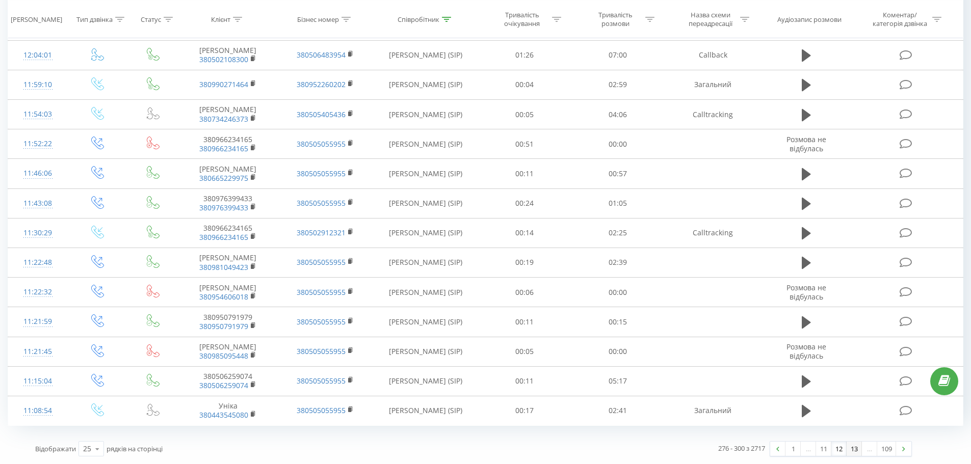
click at [855, 446] on link "13" at bounding box center [854, 449] width 15 height 14
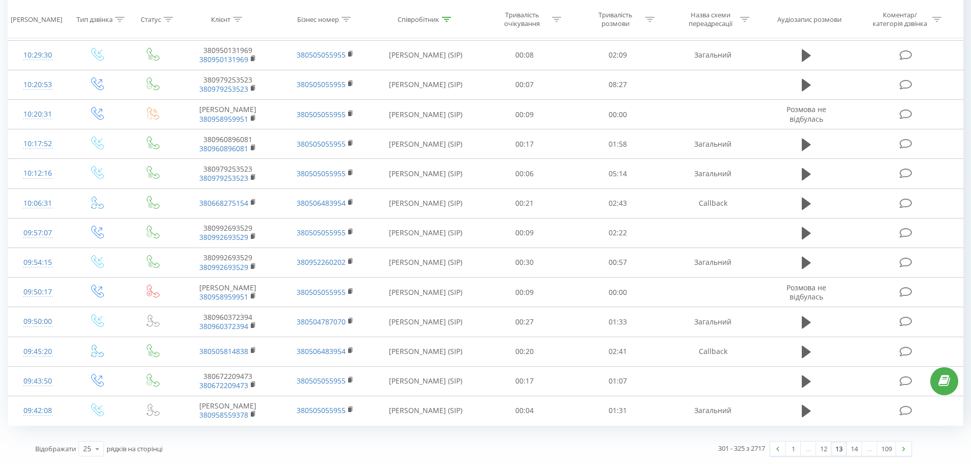
drag, startPoint x: 564, startPoint y: 138, endPoint x: 749, endPoint y: 434, distance: 349.4
click at [850, 454] on link "14" at bounding box center [854, 449] width 15 height 14
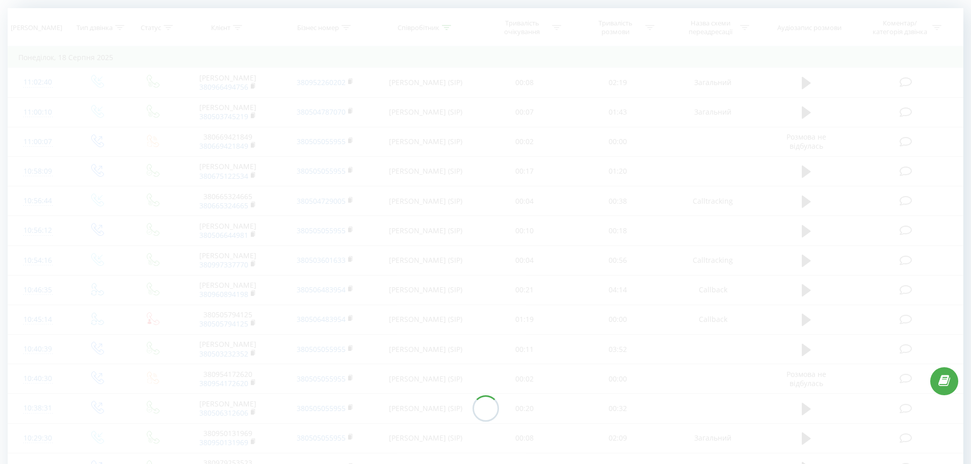
scroll to position [67, 0]
